Goal: Communication & Community: Share content

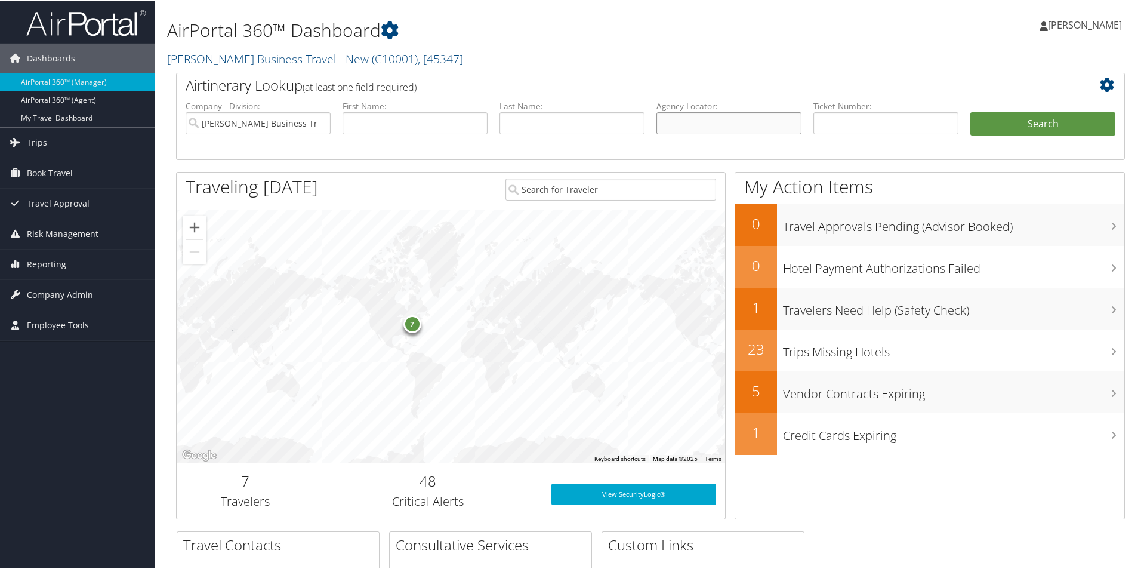
click at [675, 122] on input "text" at bounding box center [729, 122] width 145 height 22
paste input "DQB75Q"
type input "DQB75Q"
click at [1000, 118] on button "Search" at bounding box center [1043, 123] width 145 height 24
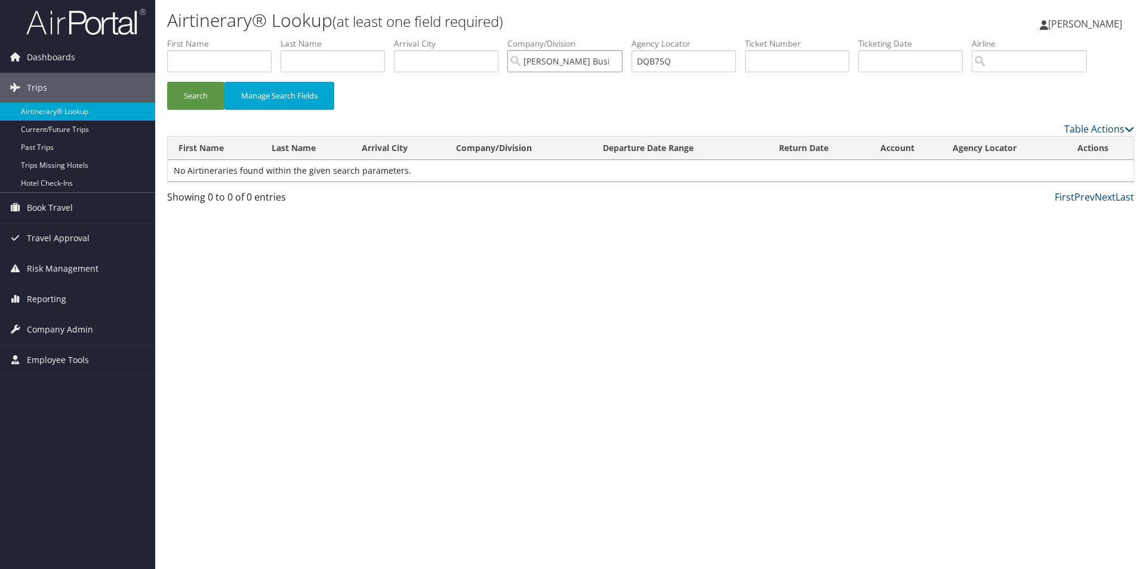
drag, startPoint x: 600, startPoint y: 63, endPoint x: 581, endPoint y: 64, distance: 19.1
click at [596, 63] on input "[PERSON_NAME] Business Travel - New" at bounding box center [564, 61] width 115 height 22
click at [190, 93] on button "Search" at bounding box center [195, 96] width 57 height 28
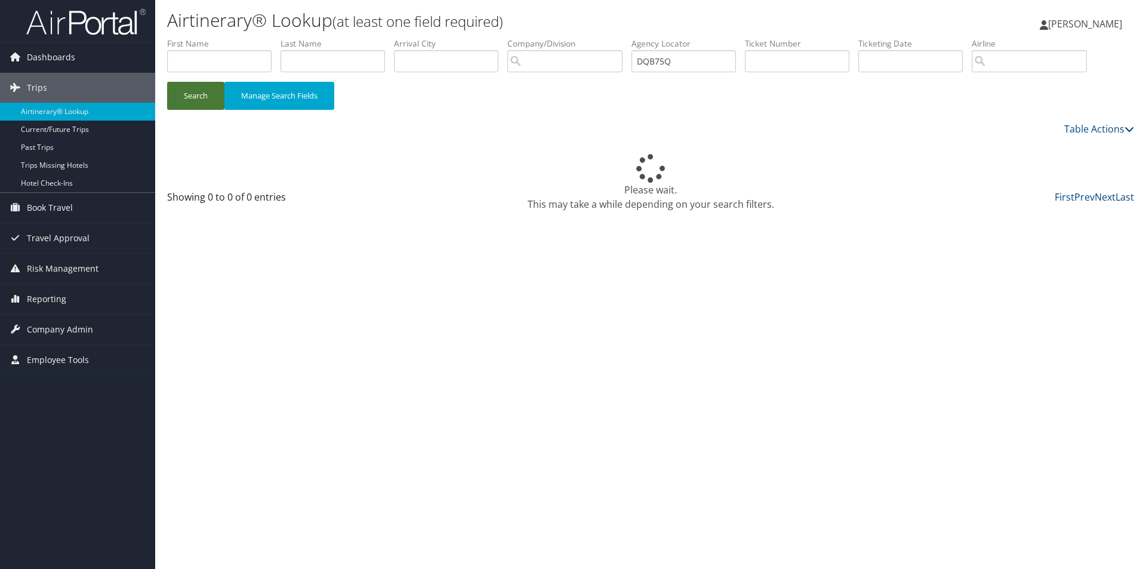
click at [189, 93] on button "Search" at bounding box center [195, 96] width 57 height 28
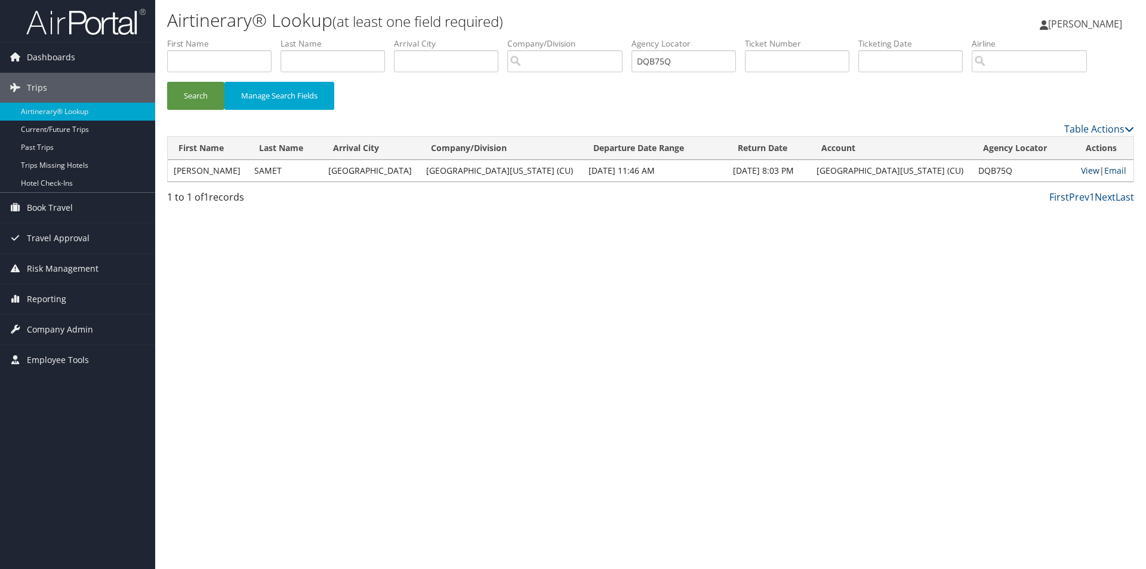
click at [1081, 171] on link "View" at bounding box center [1090, 170] width 19 height 11
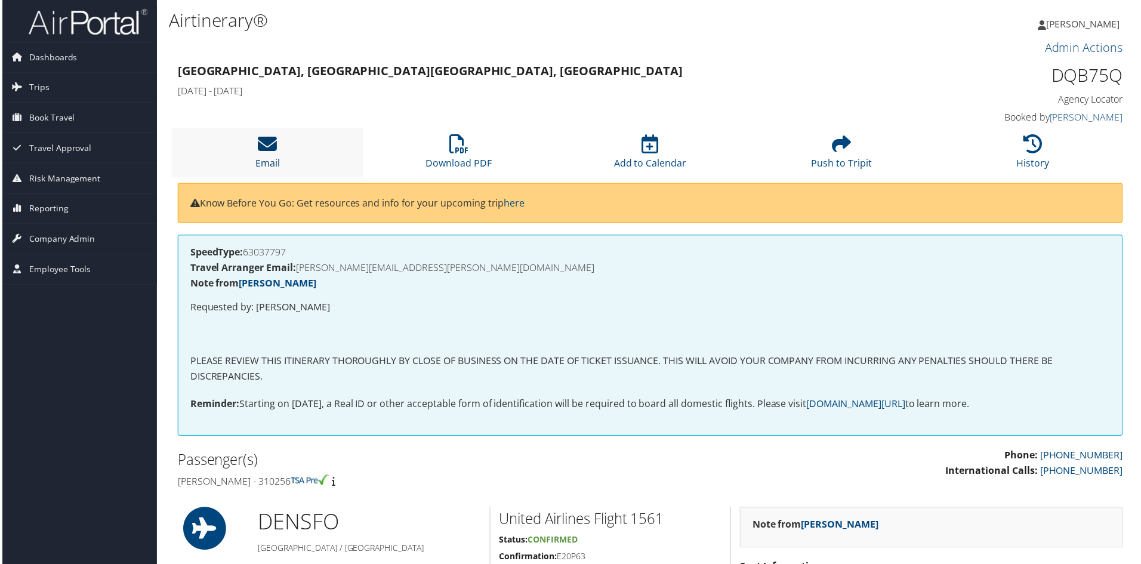
click at [267, 144] on icon at bounding box center [266, 144] width 19 height 19
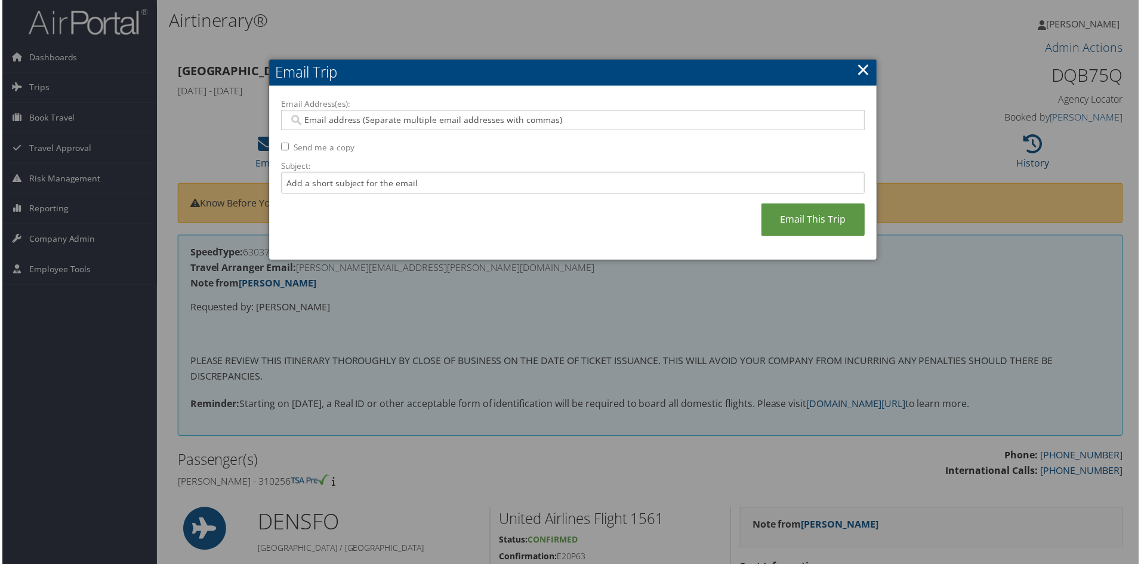
click at [311, 117] on input "Email Address(es):" at bounding box center [573, 121] width 570 height 12
click at [307, 113] on div at bounding box center [573, 120] width 586 height 20
paste input "JON.SAMET@CUANSCHUTZ.EDU"
type input "JON.SAMET@CUANSCHUTZ.EDU"
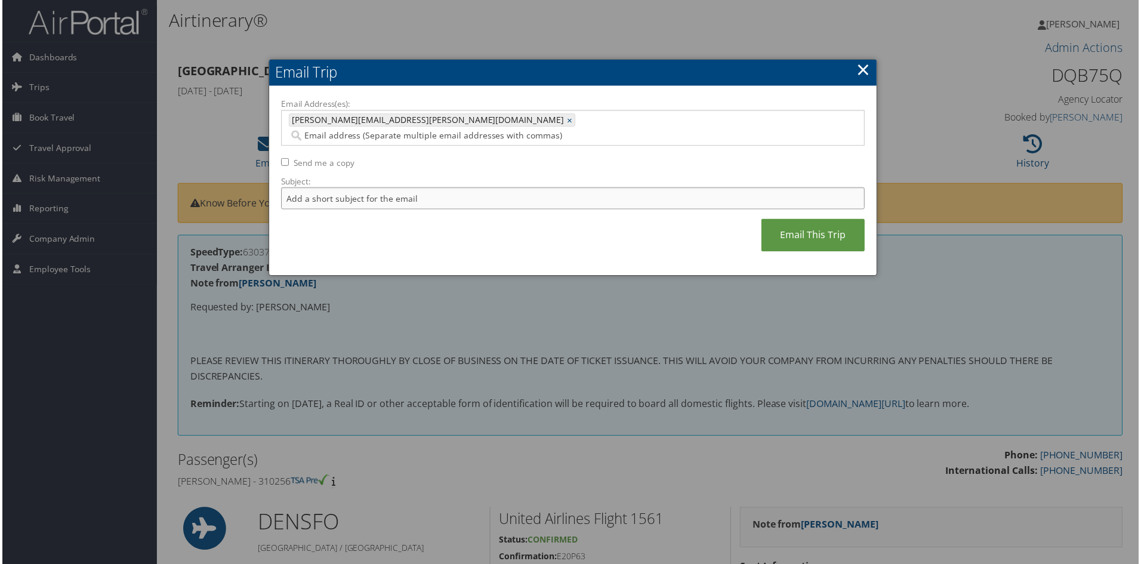
click at [292, 188] on input "Subject:" at bounding box center [573, 199] width 586 height 22
type input "I"
type input "Itinerary and Invoice - DEN-SFO --01nov-03nov"
click at [798, 220] on link "Email This Trip" at bounding box center [814, 236] width 104 height 33
